Goal: Find specific page/section: Find specific page/section

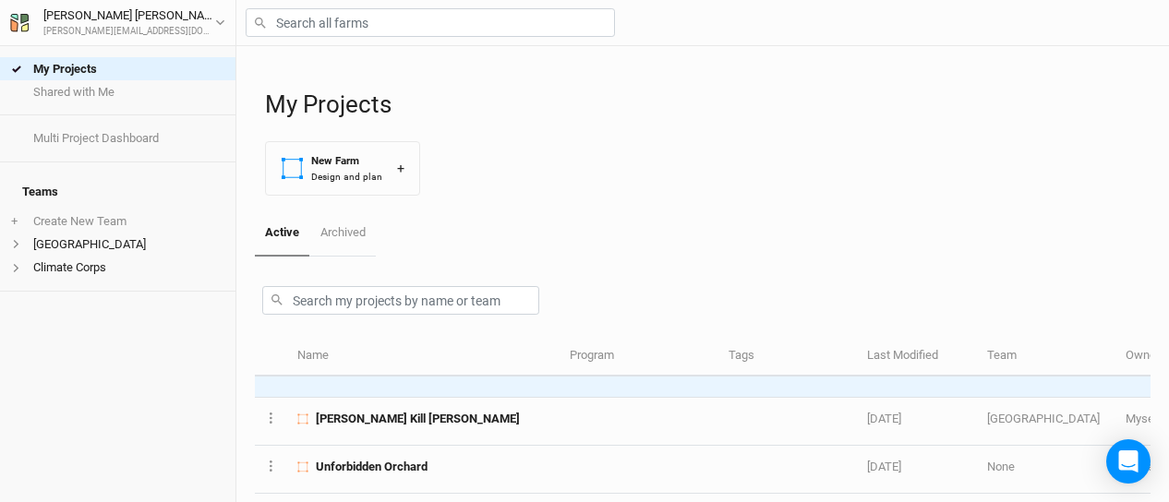
scroll to position [85, 0]
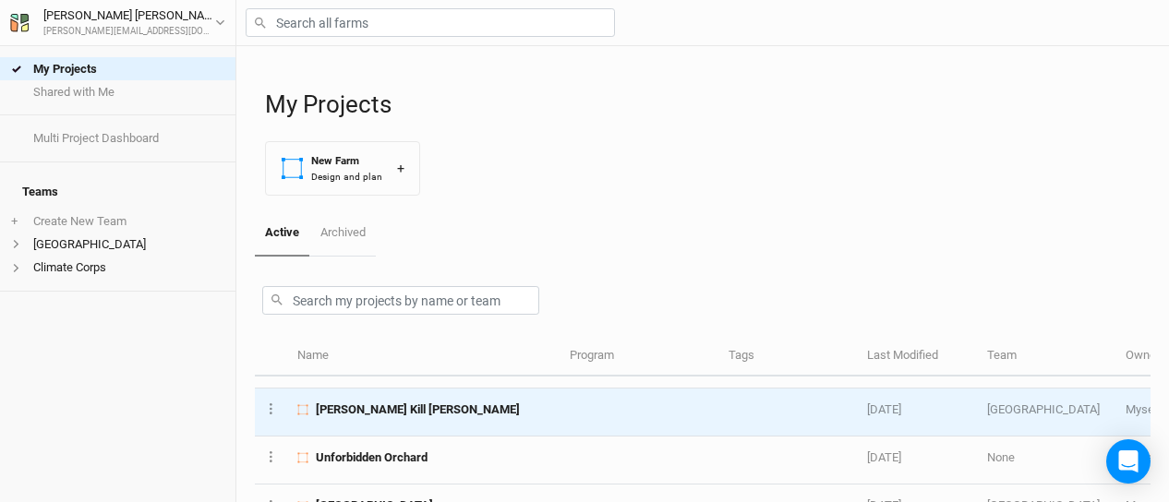
click at [364, 411] on span "[PERSON_NAME] Kill [PERSON_NAME]" at bounding box center [418, 410] width 204 height 17
